Goal: Find specific page/section: Find specific page/section

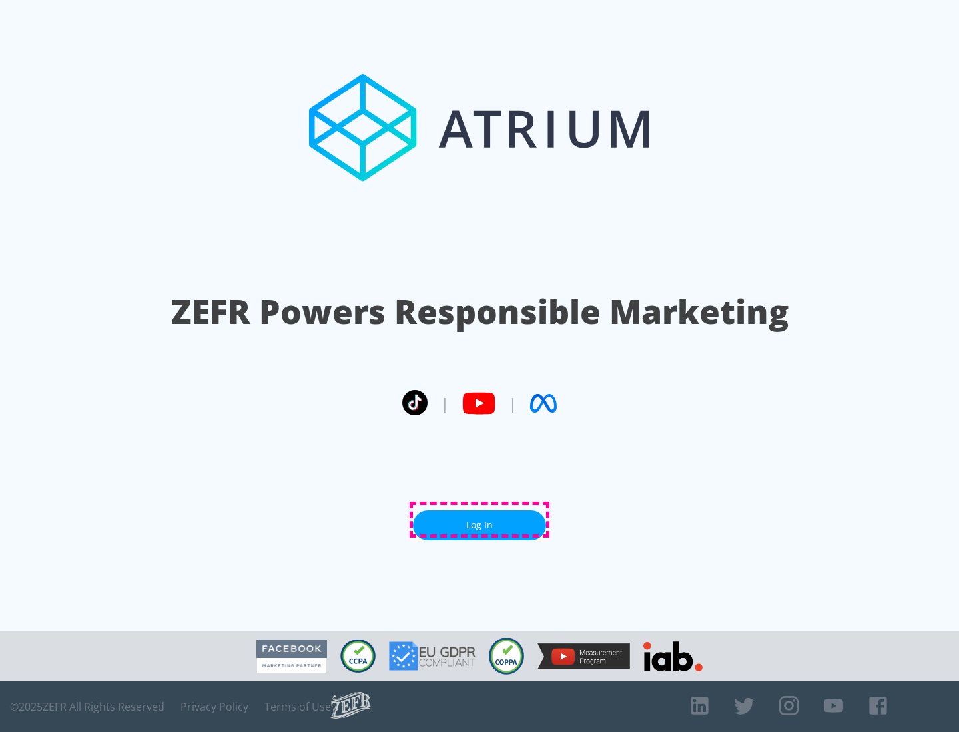
click at [479, 520] on link "Log In" at bounding box center [479, 526] width 133 height 30
